Goal: Task Accomplishment & Management: Complete application form

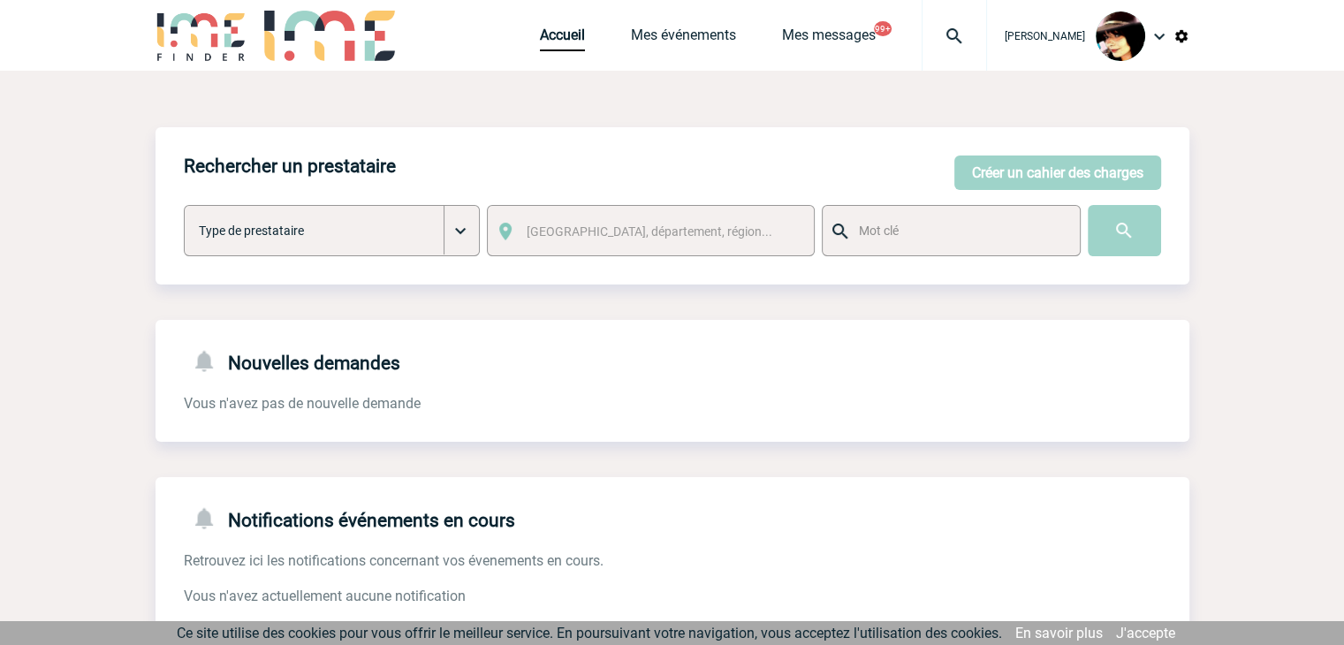
click at [541, 49] on link "Accueil" at bounding box center [562, 39] width 45 height 25
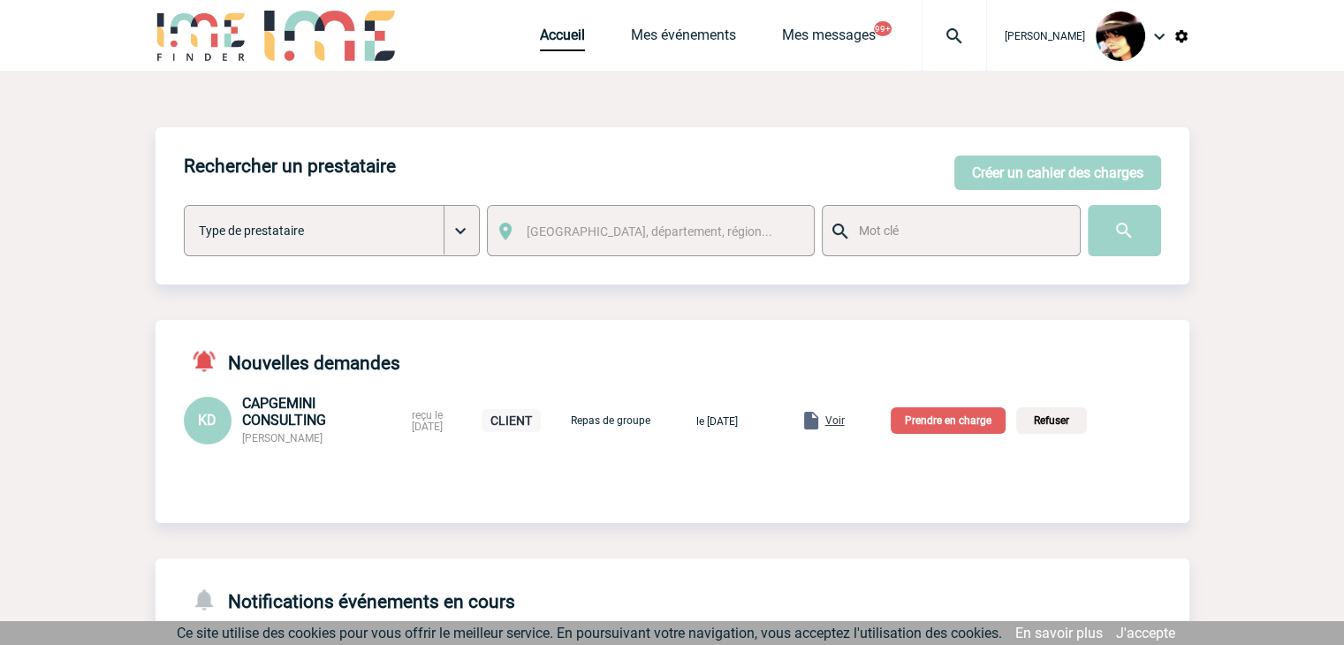
click at [845, 424] on div "Voir" at bounding box center [823, 420] width 44 height 21
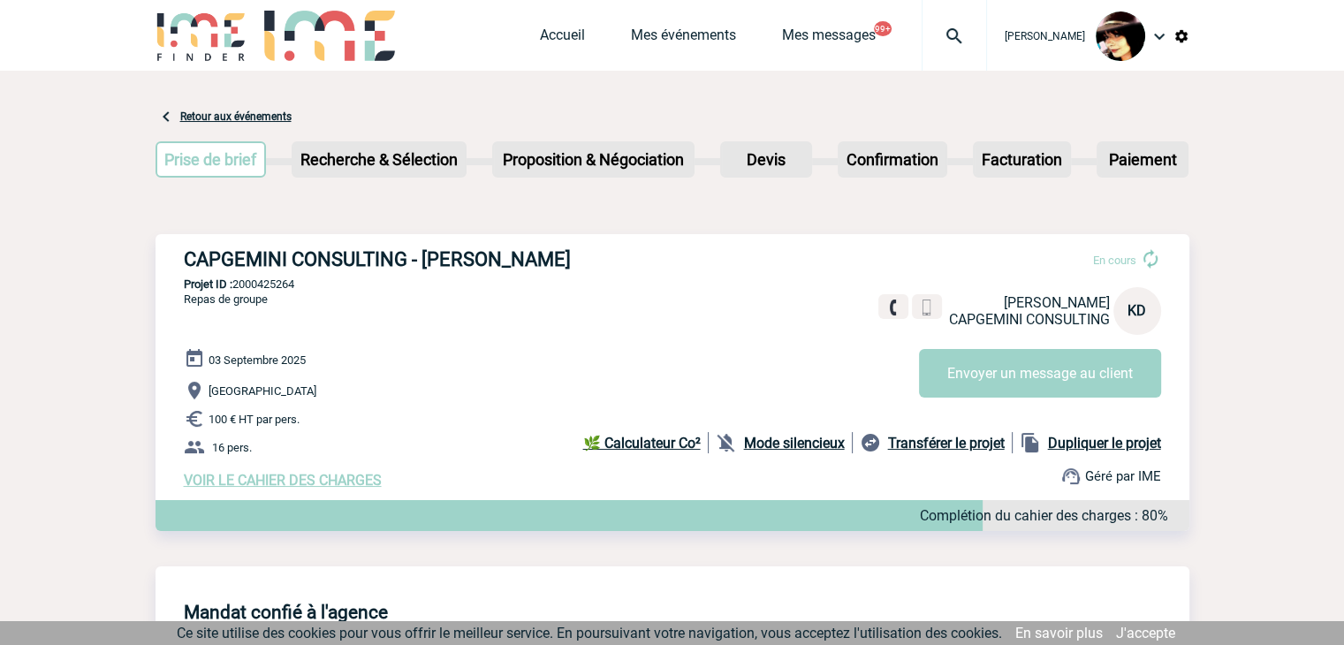
click at [302, 483] on span "VOIR LE CAHIER DES CHARGES" at bounding box center [283, 480] width 198 height 17
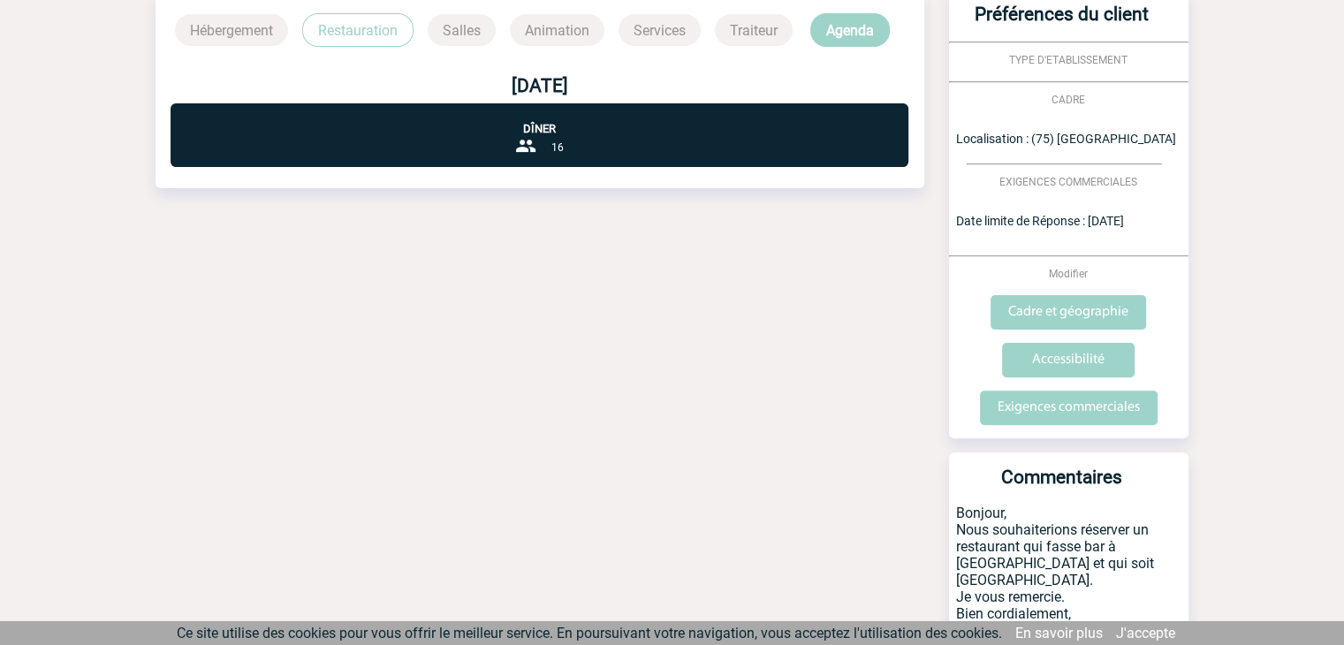
scroll to position [568, 0]
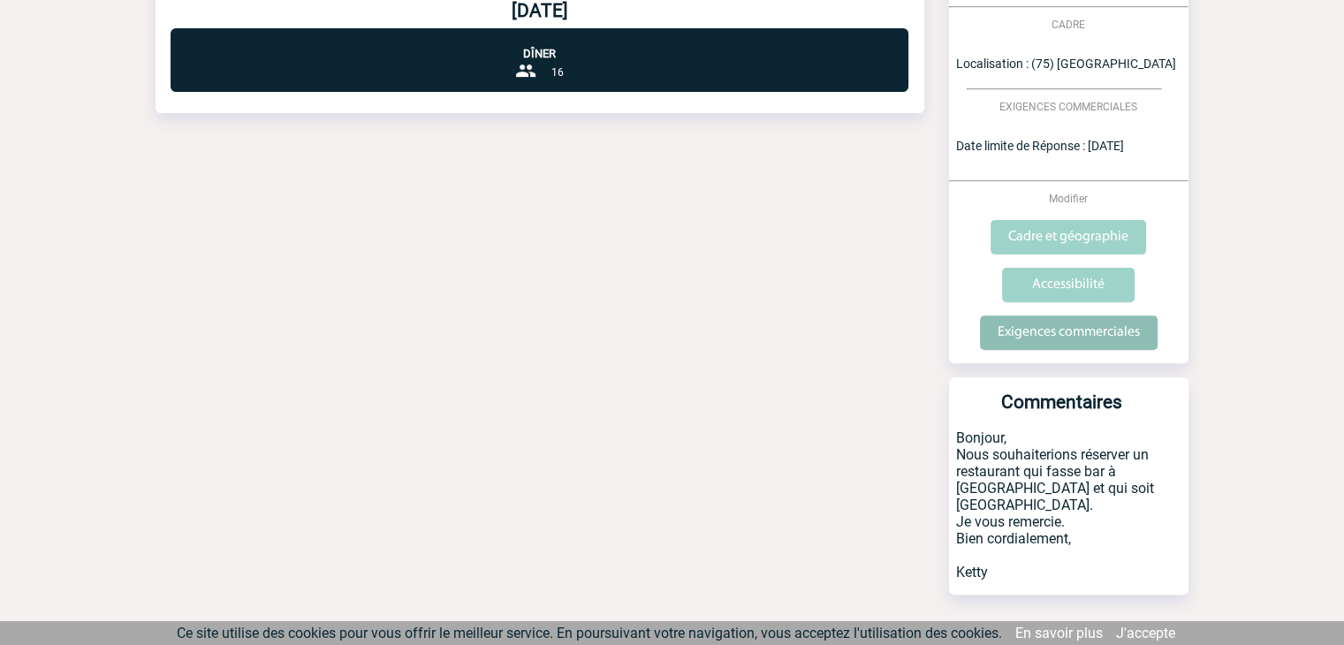
click at [1034, 339] on input "Exigences commerciales" at bounding box center [1069, 333] width 178 height 34
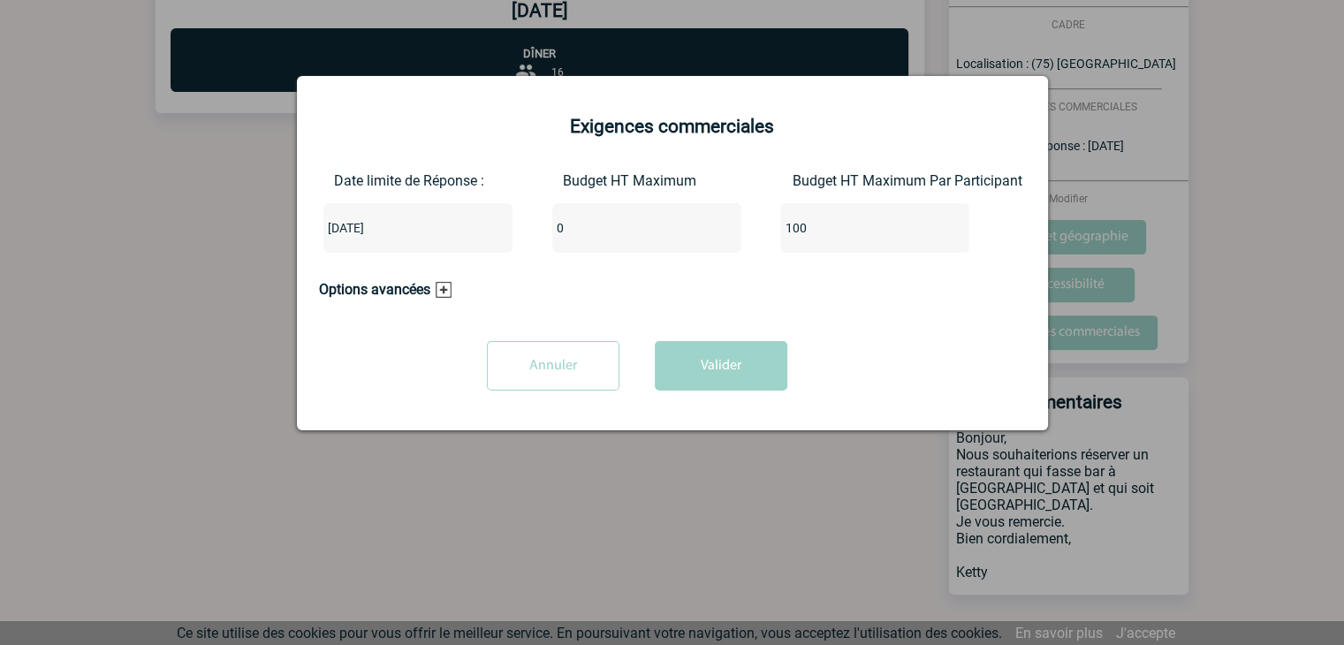
drag, startPoint x: 619, startPoint y: 232, endPoint x: 487, endPoint y: 231, distance: 131.7
click at [487, 231] on div "Date limite de Réponse : 2025-09-01 Budget HT Maximum 0 Budget HT Maximum Par P…" at bounding box center [672, 219] width 707 height 95
type input "1600"
click at [751, 359] on button "Valider" at bounding box center [721, 365] width 133 height 49
